Goal: Information Seeking & Learning: Learn about a topic

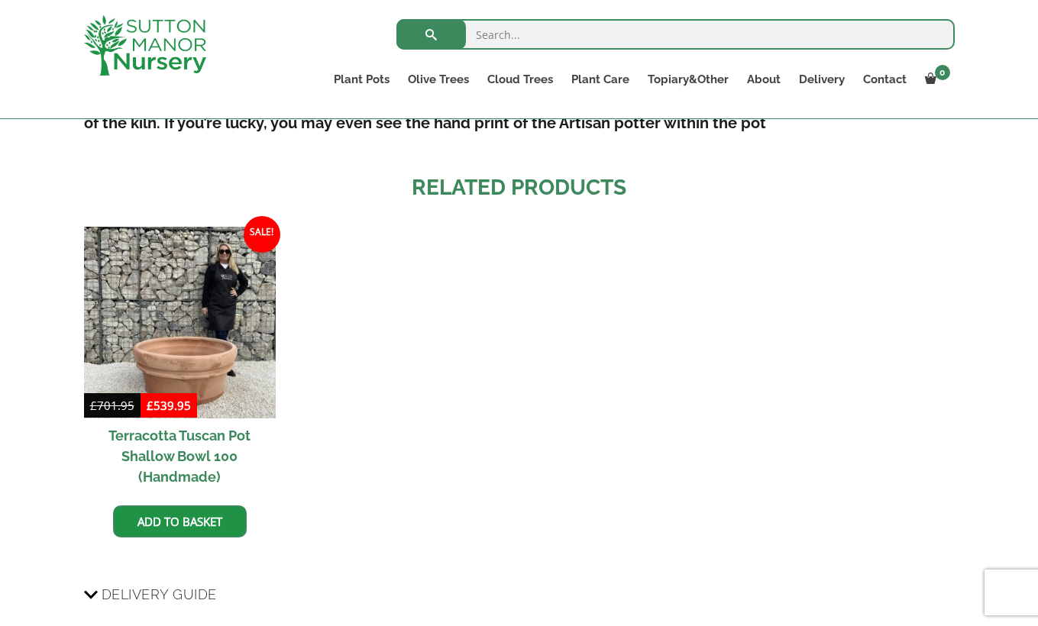
scroll to position [1210, 0]
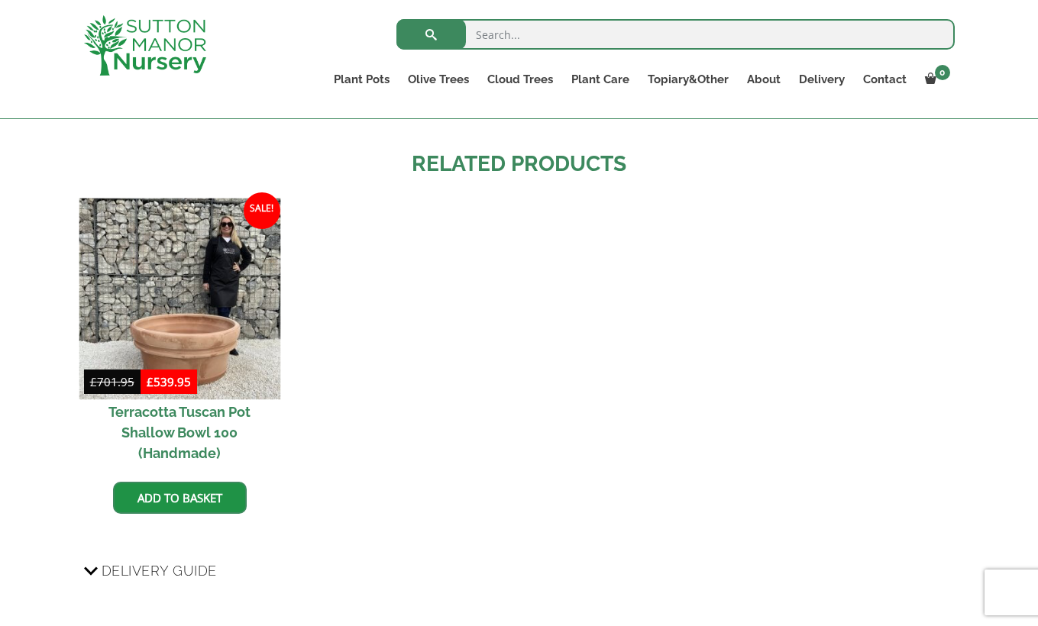
click at [220, 313] on img at bounding box center [180, 299] width 202 height 202
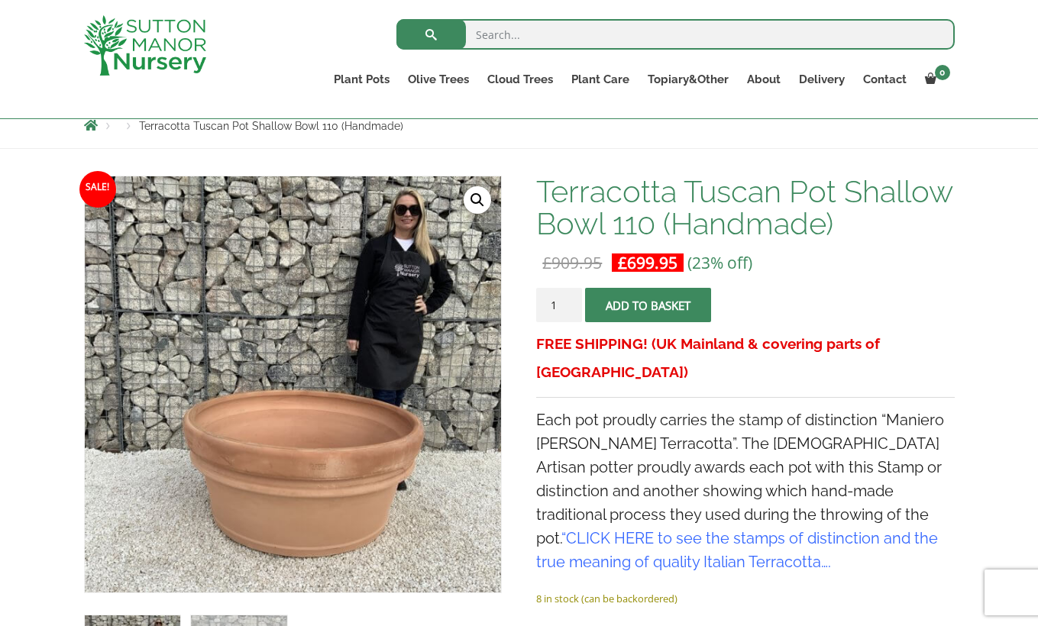
scroll to position [176, 0]
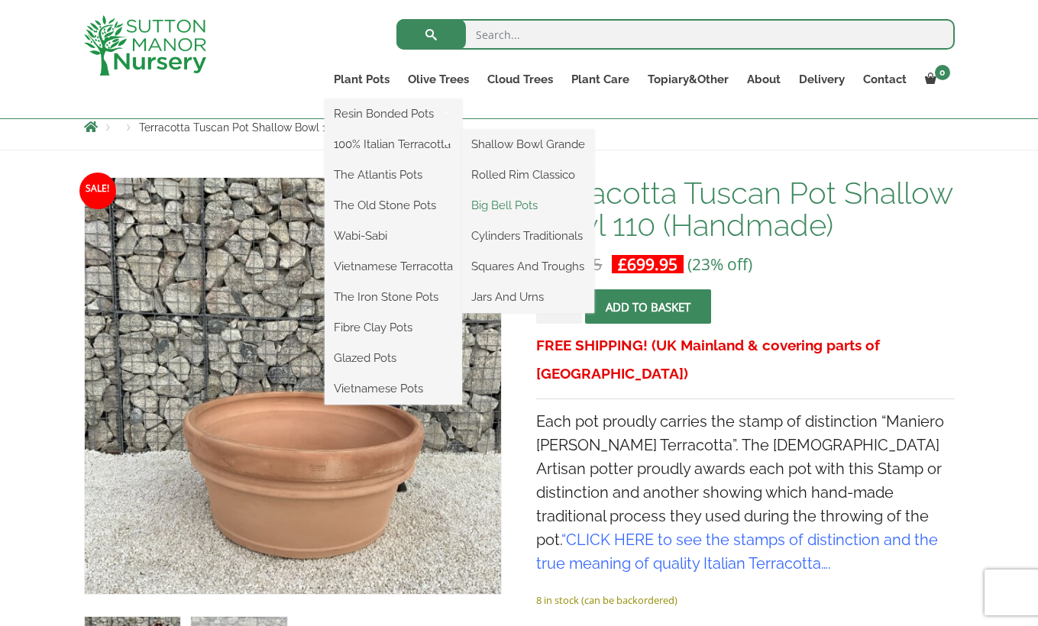
click at [495, 203] on link "Big Bell Pots" at bounding box center [528, 205] width 132 height 23
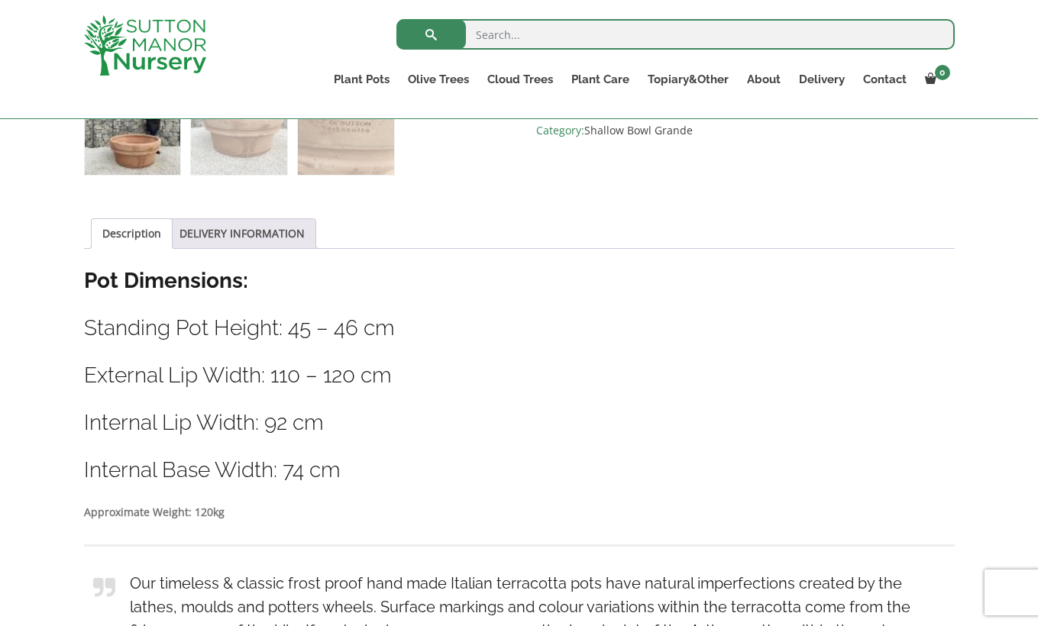
scroll to position [718, 0]
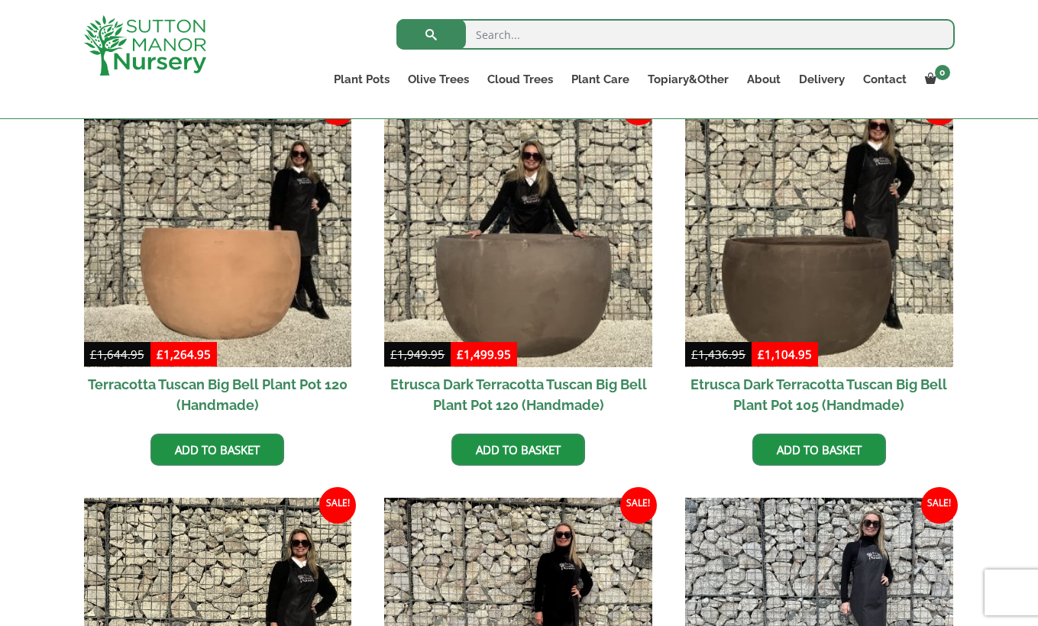
scroll to position [407, 0]
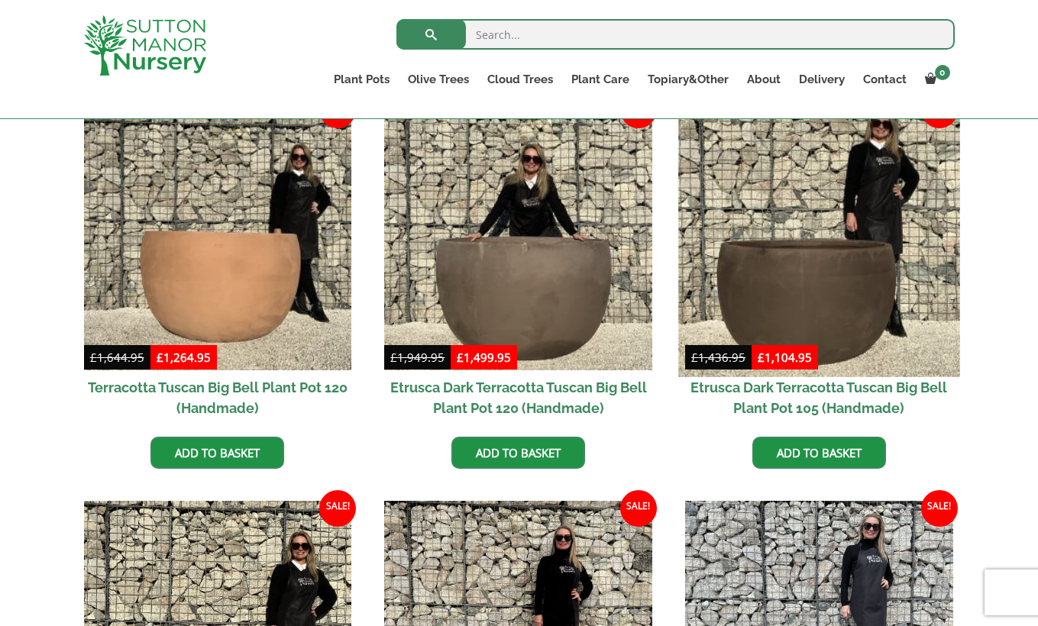
click at [846, 293] on img at bounding box center [818, 235] width 281 height 281
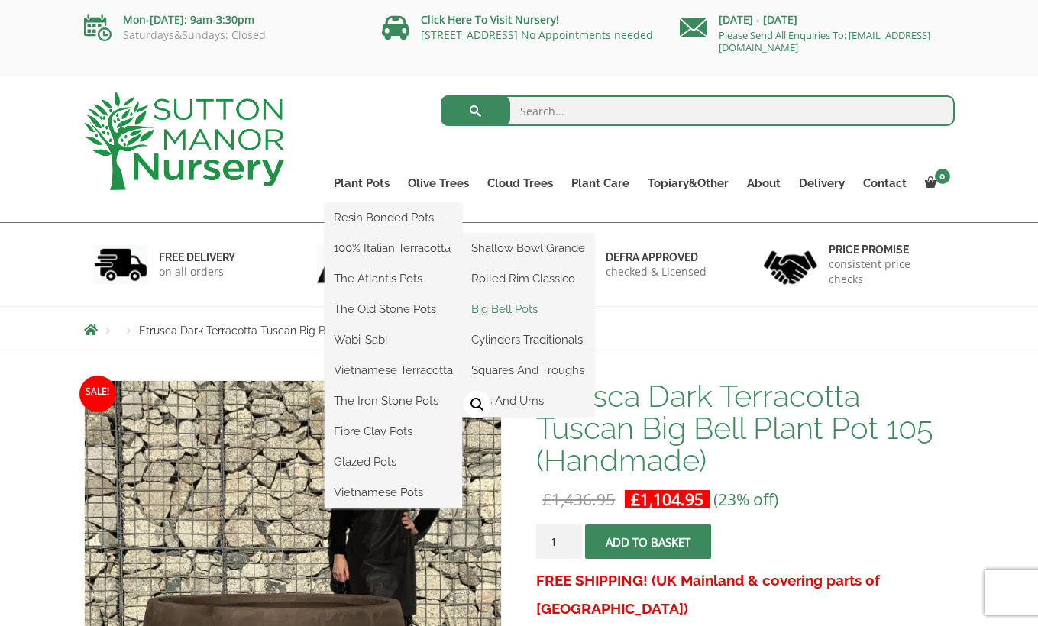
click at [539, 313] on link "Big Bell Pots" at bounding box center [528, 309] width 132 height 23
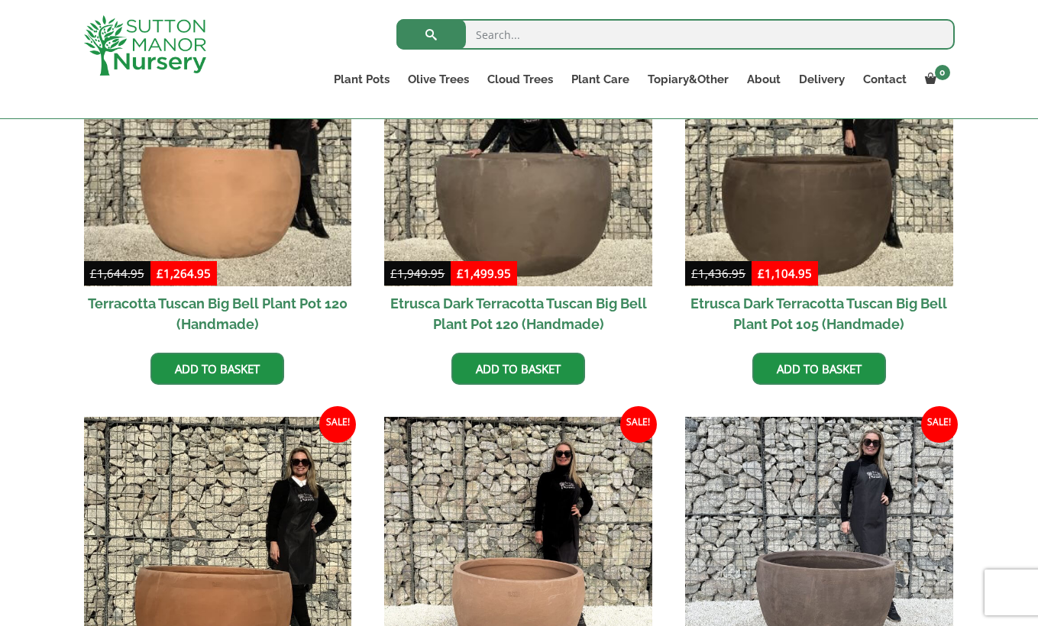
scroll to position [490, 0]
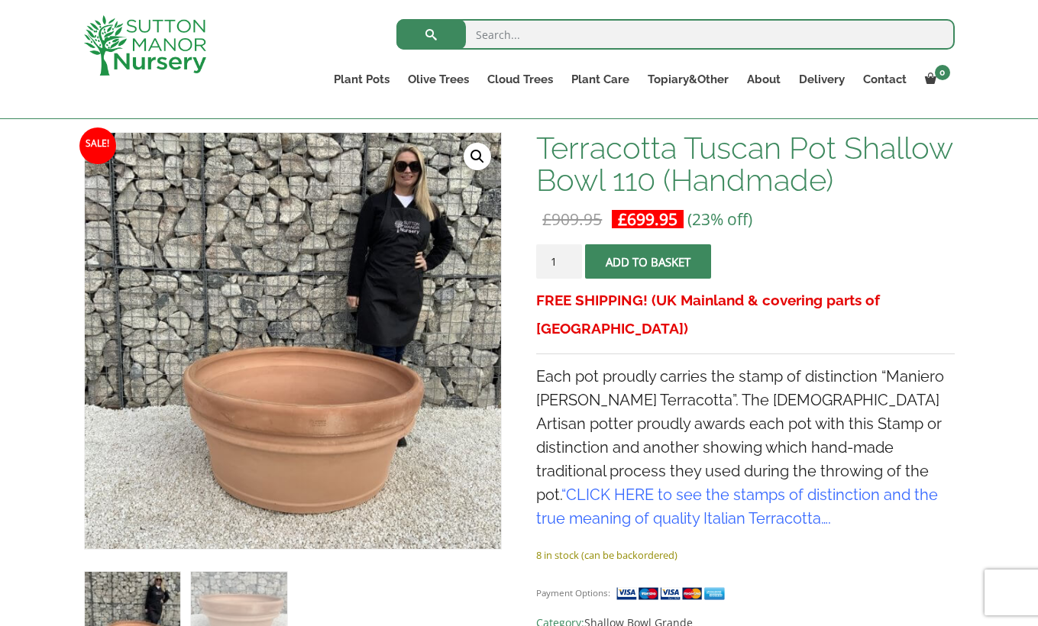
scroll to position [222, 0]
